Goal: Information Seeking & Learning: Check status

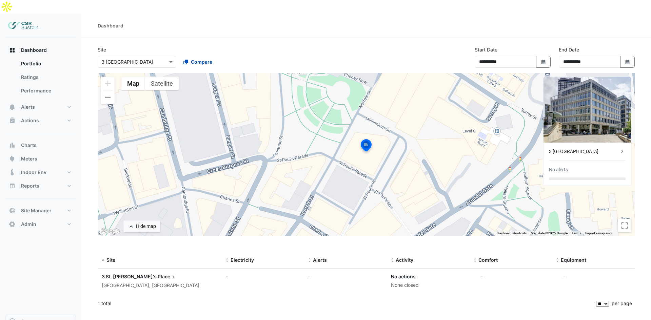
select select "**"
click at [44, 100] on button "Alerts" at bounding box center [40, 107] width 70 height 14
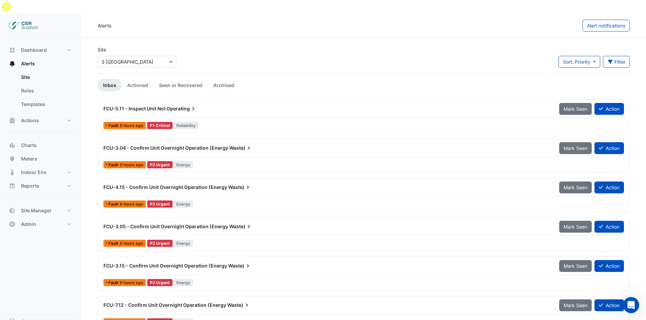
click at [179, 142] on div "FCU-3.04 - Confirm Unit Overnight Operation (Energy Waste)" at bounding box center [327, 148] width 456 height 12
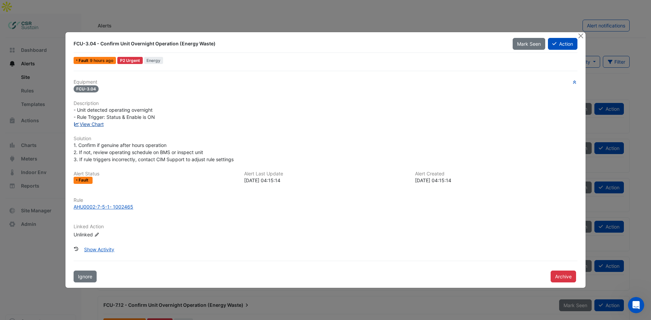
click at [100, 123] on link "View Chart" at bounding box center [89, 124] width 30 height 6
click at [579, 34] on button "Close" at bounding box center [580, 35] width 7 height 7
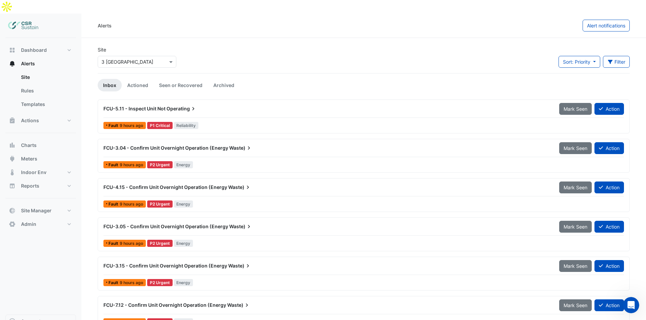
click at [179, 184] on span "FCU-4.15 - Confirm Unit Overnight Operation (Energy" at bounding box center [165, 187] width 124 height 6
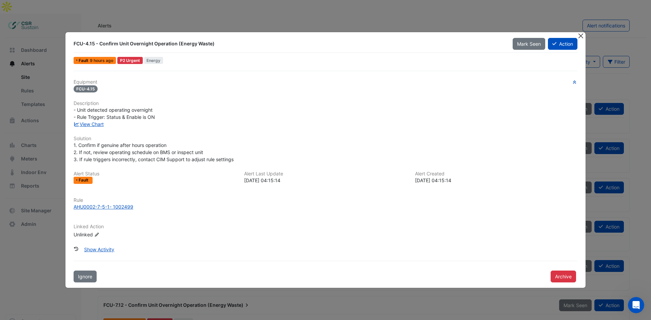
click at [581, 36] on button "Close" at bounding box center [580, 35] width 7 height 7
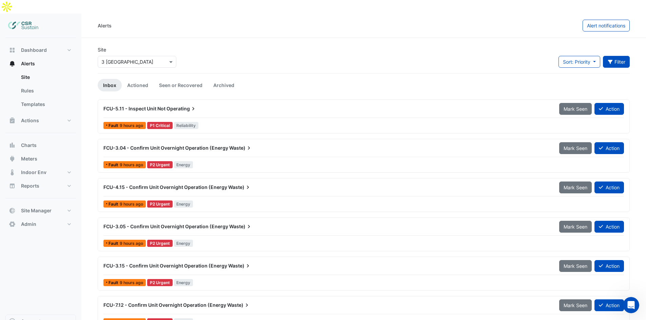
click at [619, 56] on button "Filter" at bounding box center [616, 62] width 27 height 12
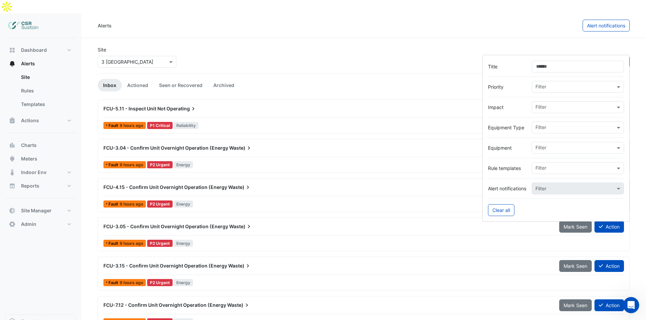
click at [545, 174] on div "Filter" at bounding box center [577, 168] width 92 height 12
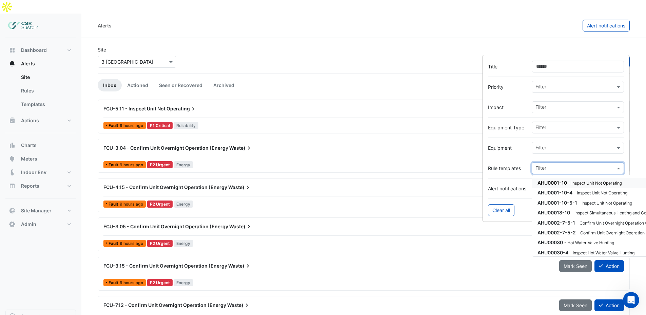
click at [550, 167] on input "text" at bounding box center [575, 168] width 80 height 7
click at [553, 150] on input "text" at bounding box center [575, 148] width 80 height 7
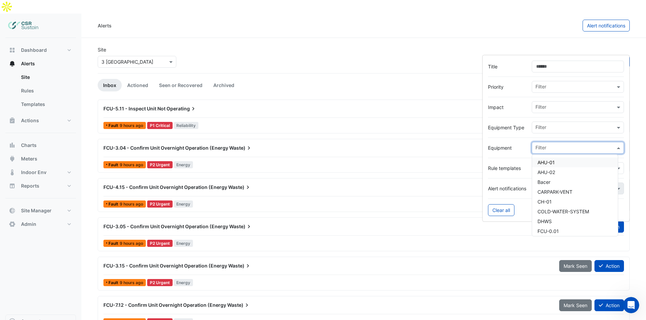
click at [556, 127] on input "text" at bounding box center [575, 128] width 80 height 7
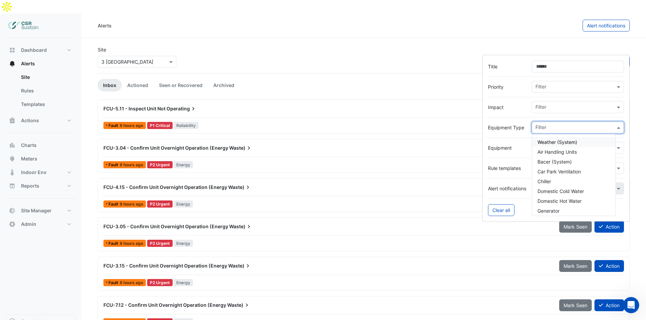
click at [555, 119] on div at bounding box center [556, 117] width 136 height 8
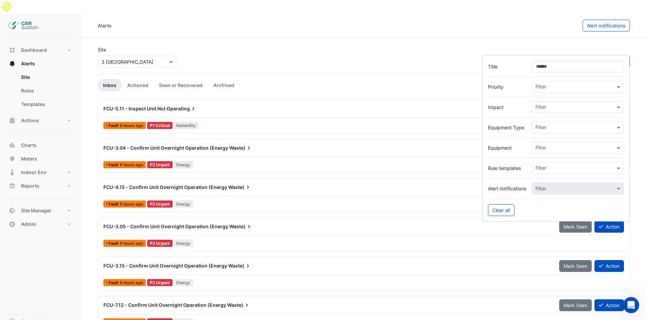
click at [555, 112] on div at bounding box center [574, 108] width 81 height 9
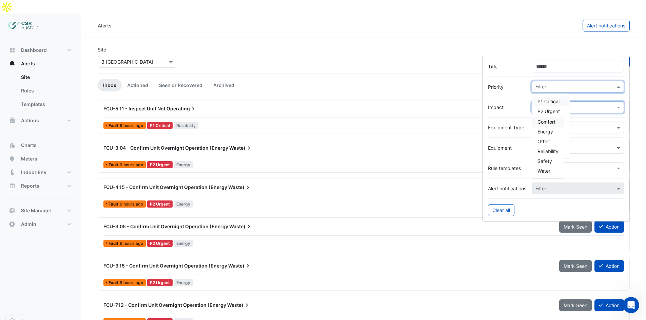
click at [552, 88] on input "text" at bounding box center [575, 87] width 80 height 7
click at [555, 74] on div at bounding box center [556, 77] width 136 height 8
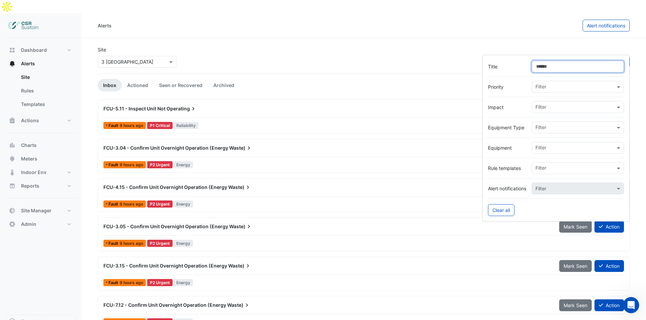
click at [553, 69] on input "Title" at bounding box center [577, 67] width 92 height 12
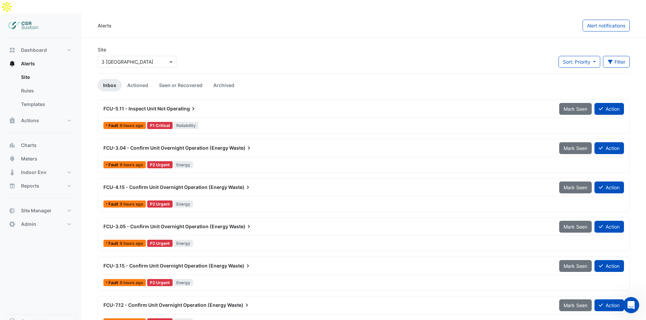
click at [191, 160] on div "Fault 9 hours ago P2 Urgent Energy" at bounding box center [364, 165] width 522 height 10
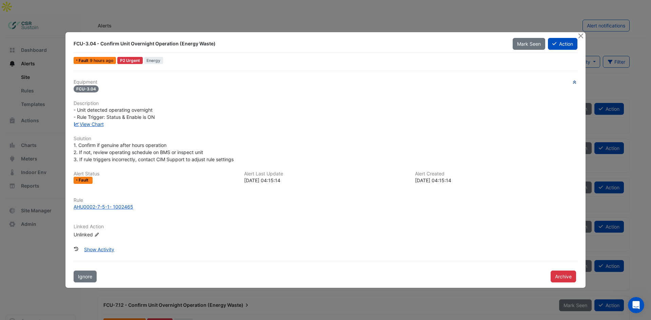
click at [574, 85] on button "button" at bounding box center [574, 82] width 6 height 7
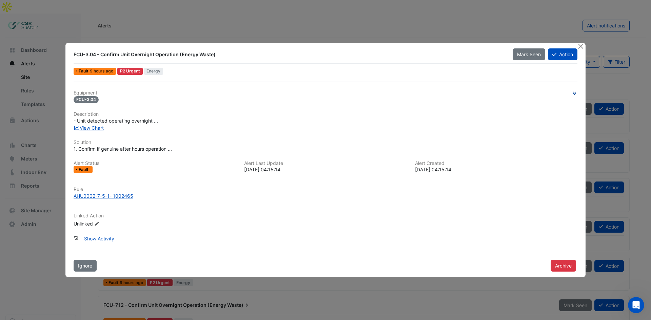
click at [576, 93] on icon "button" at bounding box center [574, 93] width 5 height 4
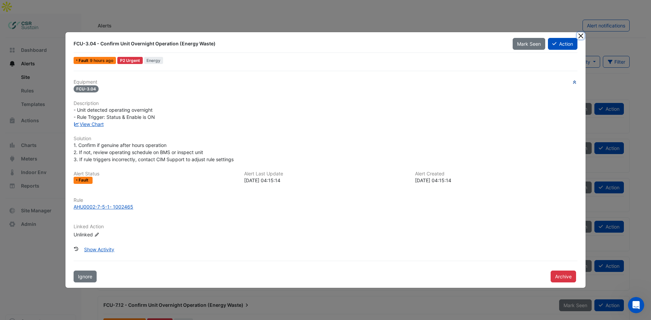
click at [581, 36] on button "Close" at bounding box center [580, 35] width 7 height 7
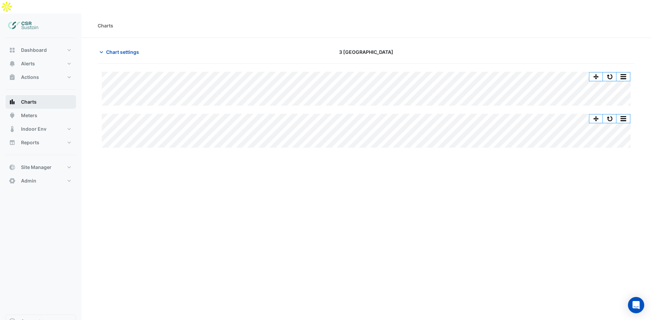
click at [33, 99] on span "Charts" at bounding box center [29, 102] width 16 height 7
